Goal: Navigation & Orientation: Find specific page/section

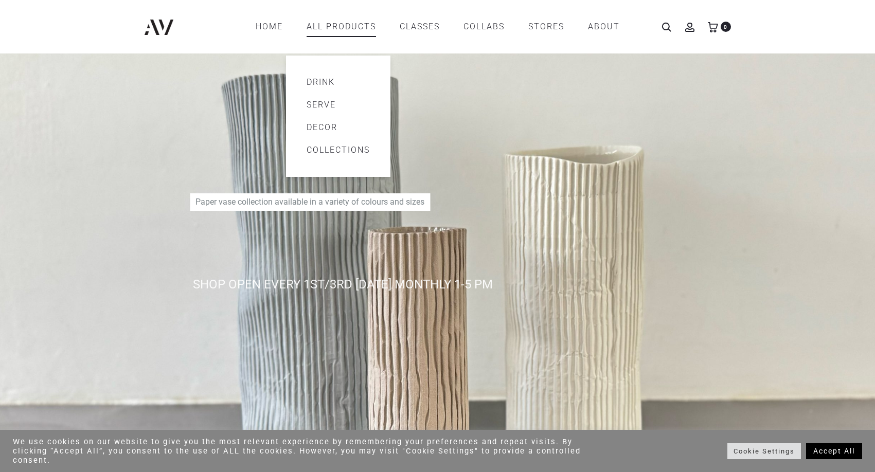
click at [351, 20] on link "All products" at bounding box center [341, 26] width 69 height 17
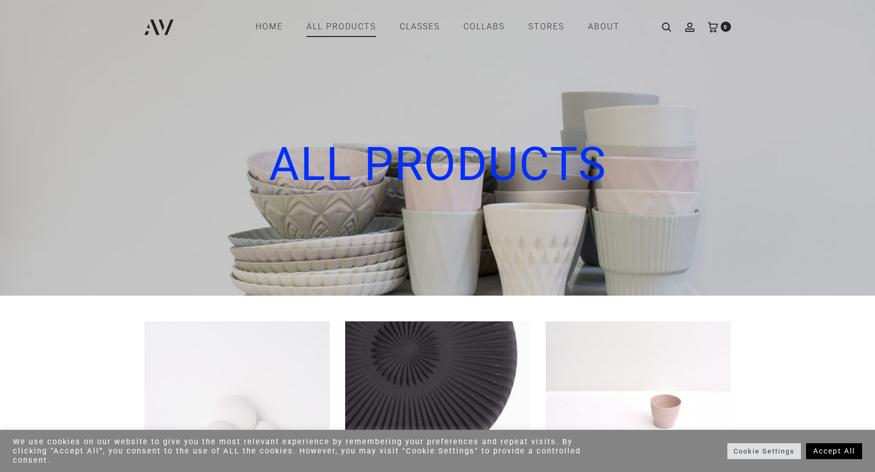
click at [351, 20] on link "All products" at bounding box center [341, 26] width 69 height 17
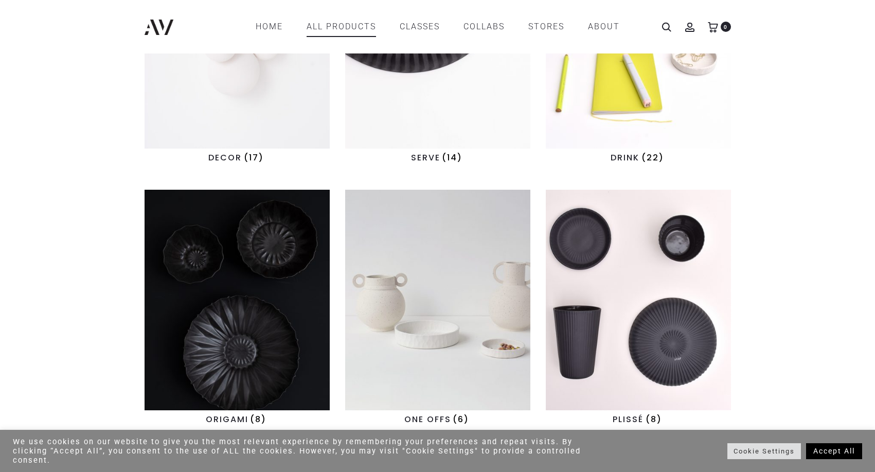
scroll to position [345, 0]
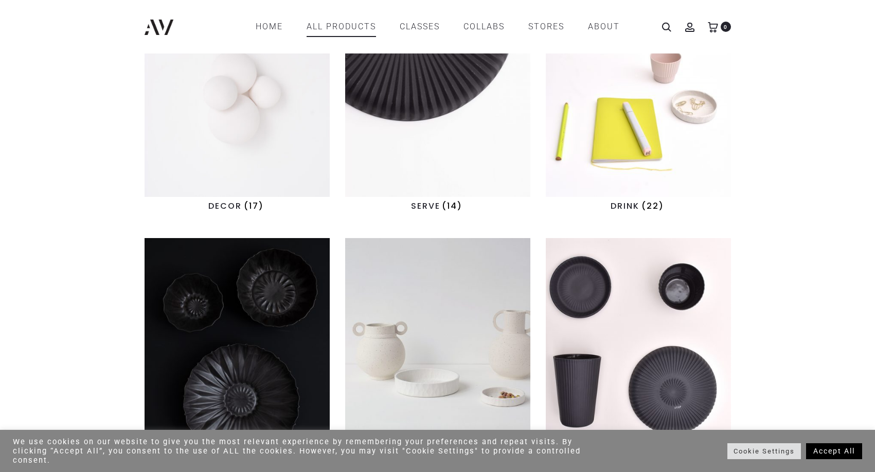
click at [227, 153] on img "Visit product category DECOR" at bounding box center [237, 86] width 185 height 221
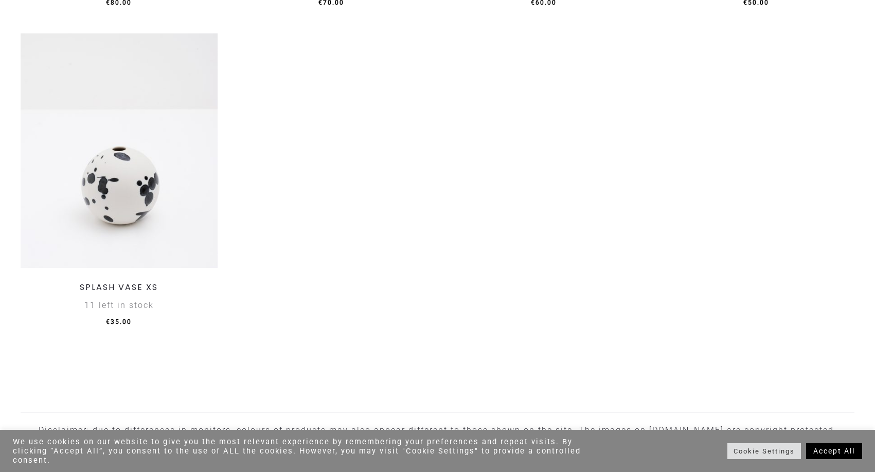
scroll to position [1670, 0]
